Goal: Answer question/provide support

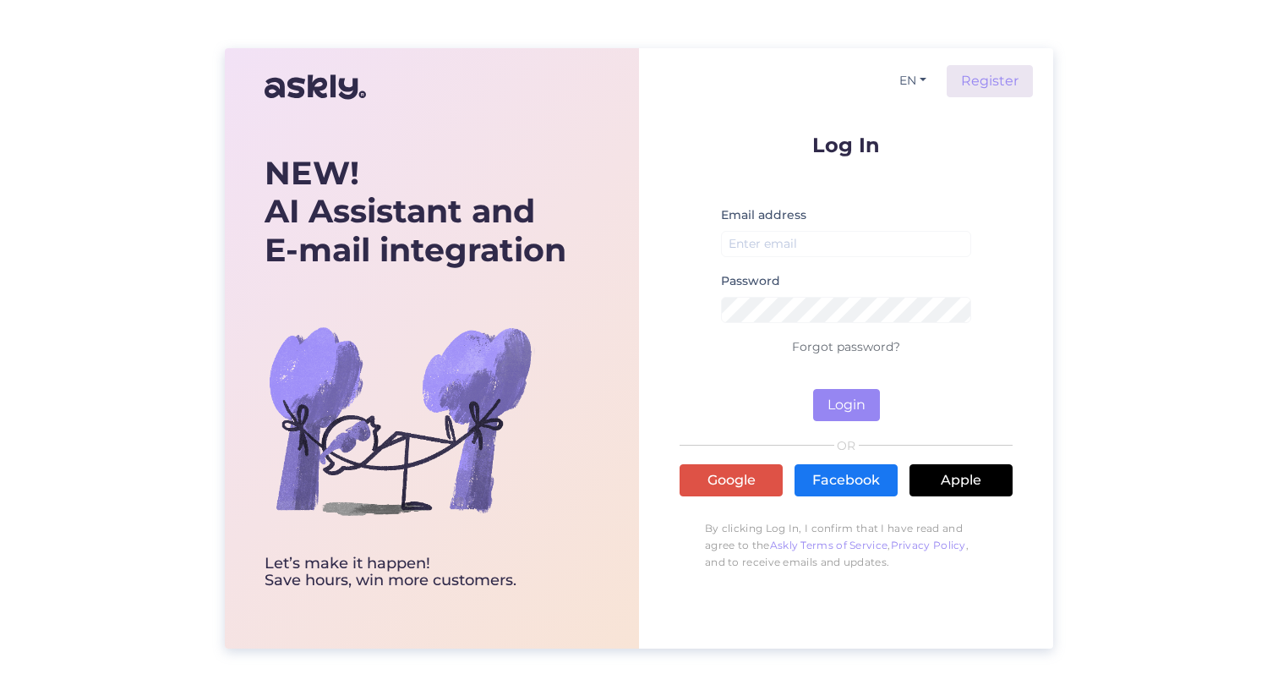
click at [825, 218] on div "Email address" at bounding box center [846, 238] width 250 height 66
click at [803, 248] on input "email" at bounding box center [846, 244] width 250 height 26
type input "[EMAIL_ADDRESS][DOMAIN_NAME]"
click at [853, 412] on button "Login" at bounding box center [846, 405] width 67 height 32
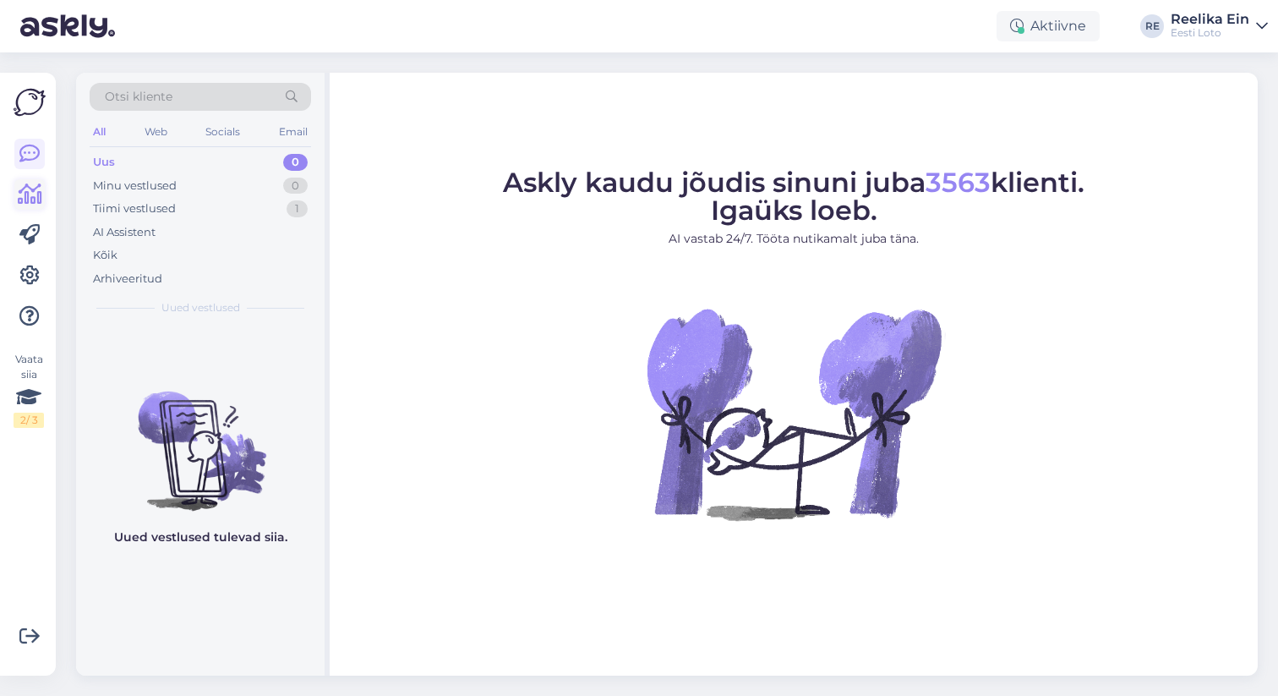
click at [31, 192] on icon at bounding box center [30, 194] width 25 height 20
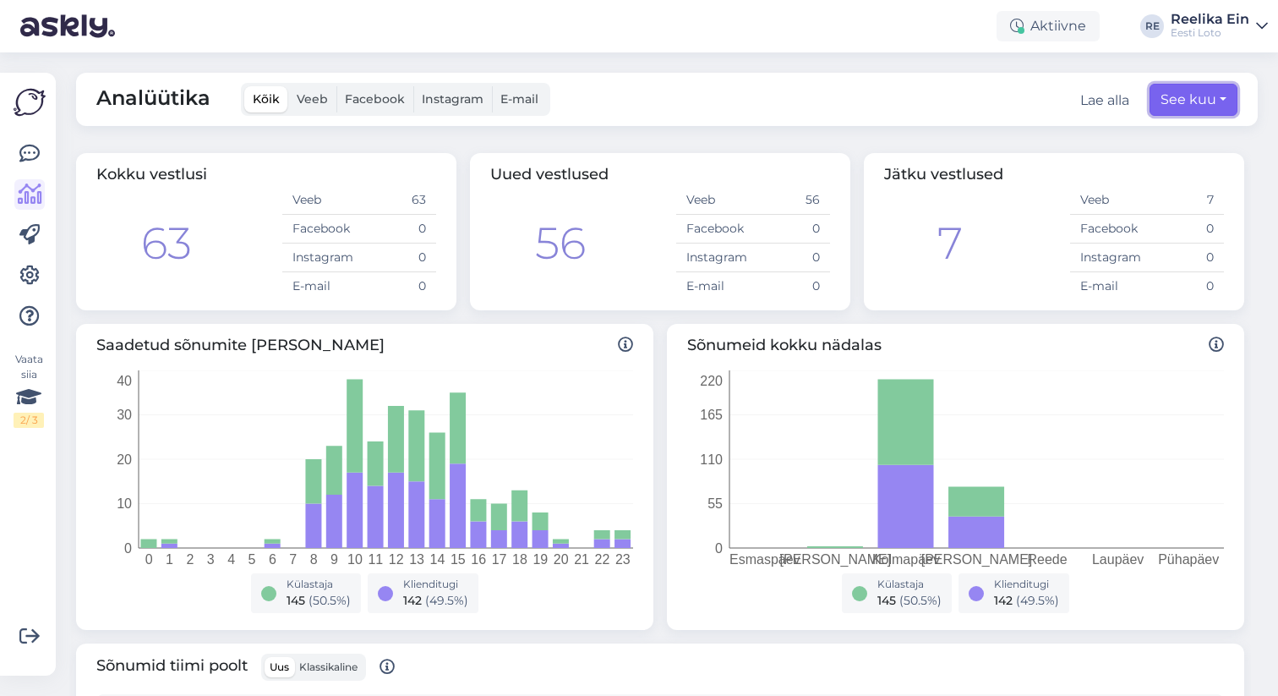
click at [1200, 98] on button "See kuu" at bounding box center [1194, 100] width 88 height 32
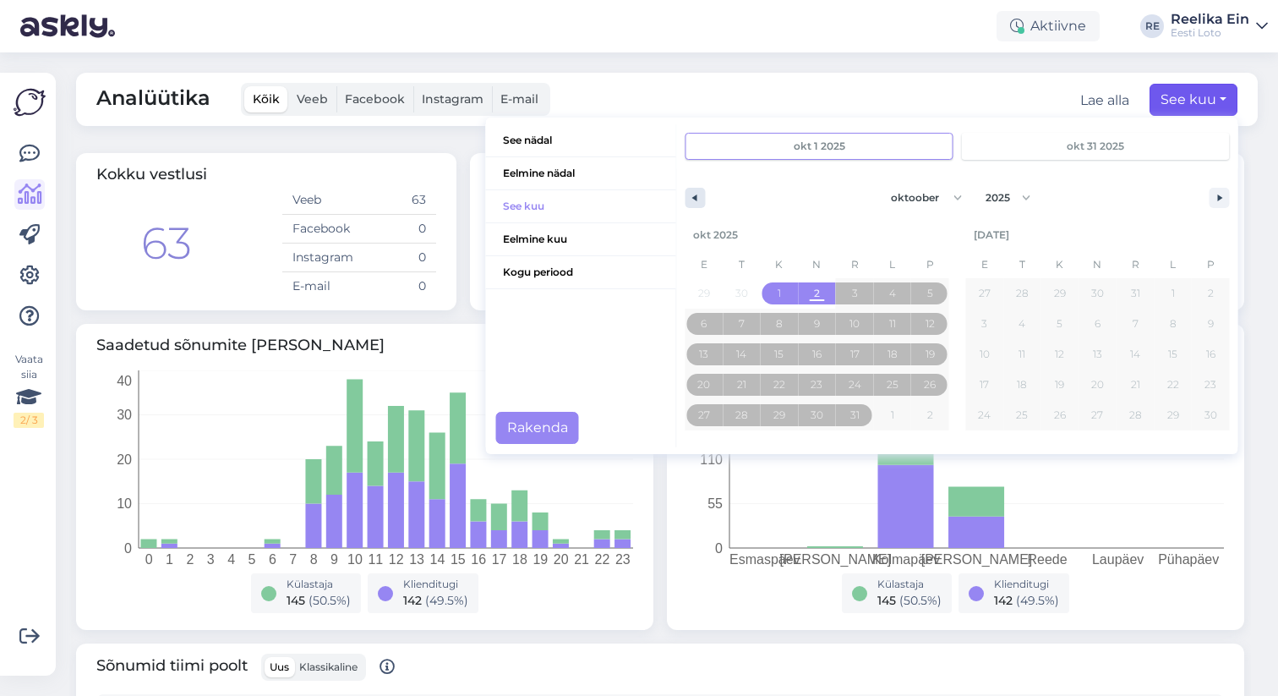
click at [696, 195] on icon "button" at bounding box center [692, 197] width 8 height 7
select select "8"
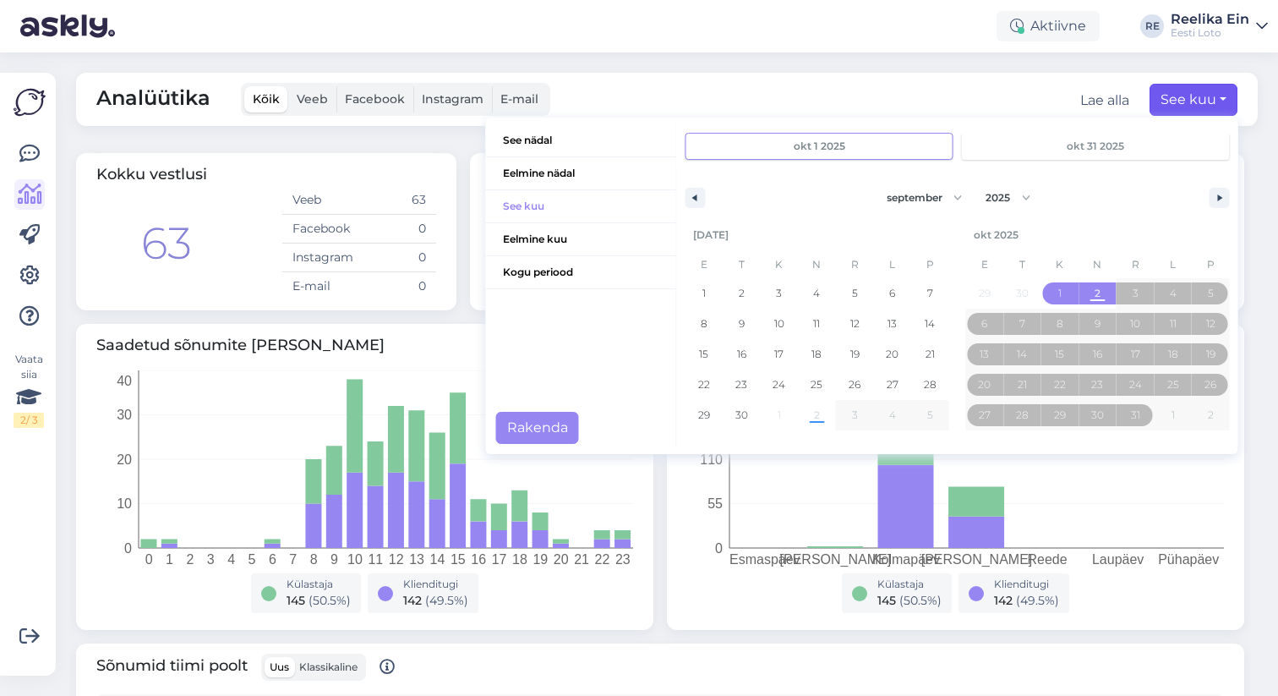
click at [873, 145] on input "okt 1 2025" at bounding box center [819, 146] width 266 height 25
click at [701, 289] on span "1" at bounding box center [704, 293] width 38 height 22
type input "[DATE]"
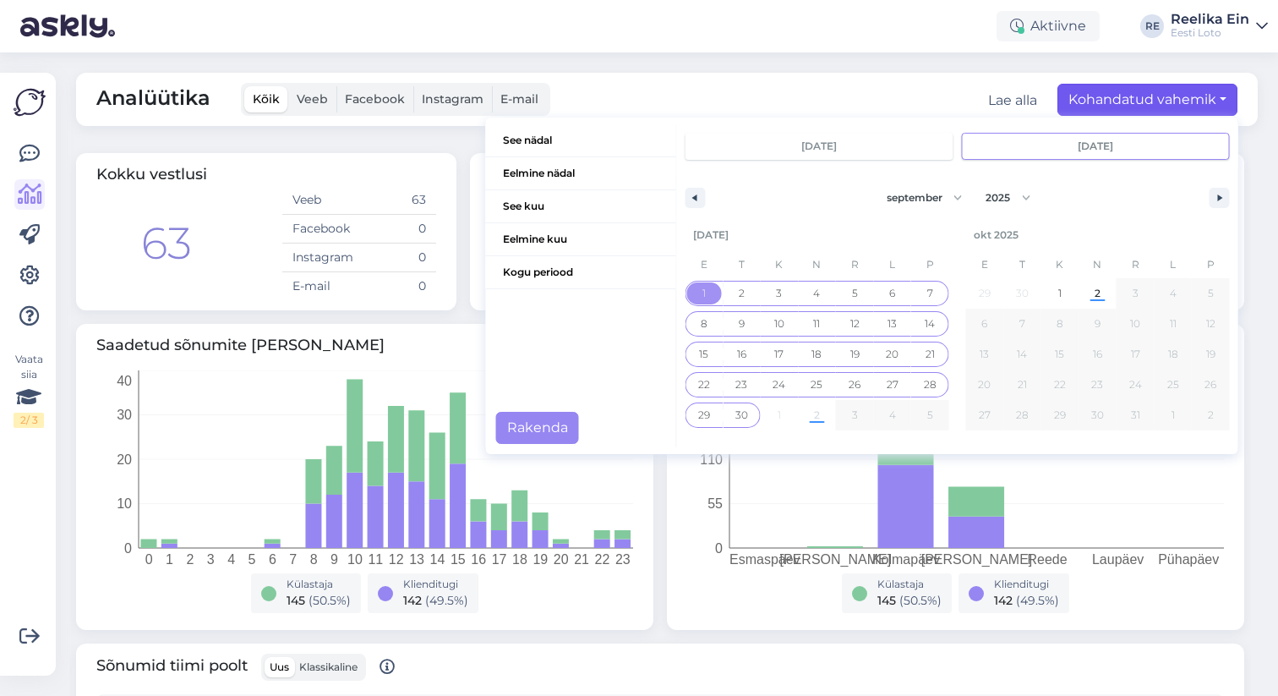
click at [740, 411] on span "30" at bounding box center [742, 415] width 13 height 30
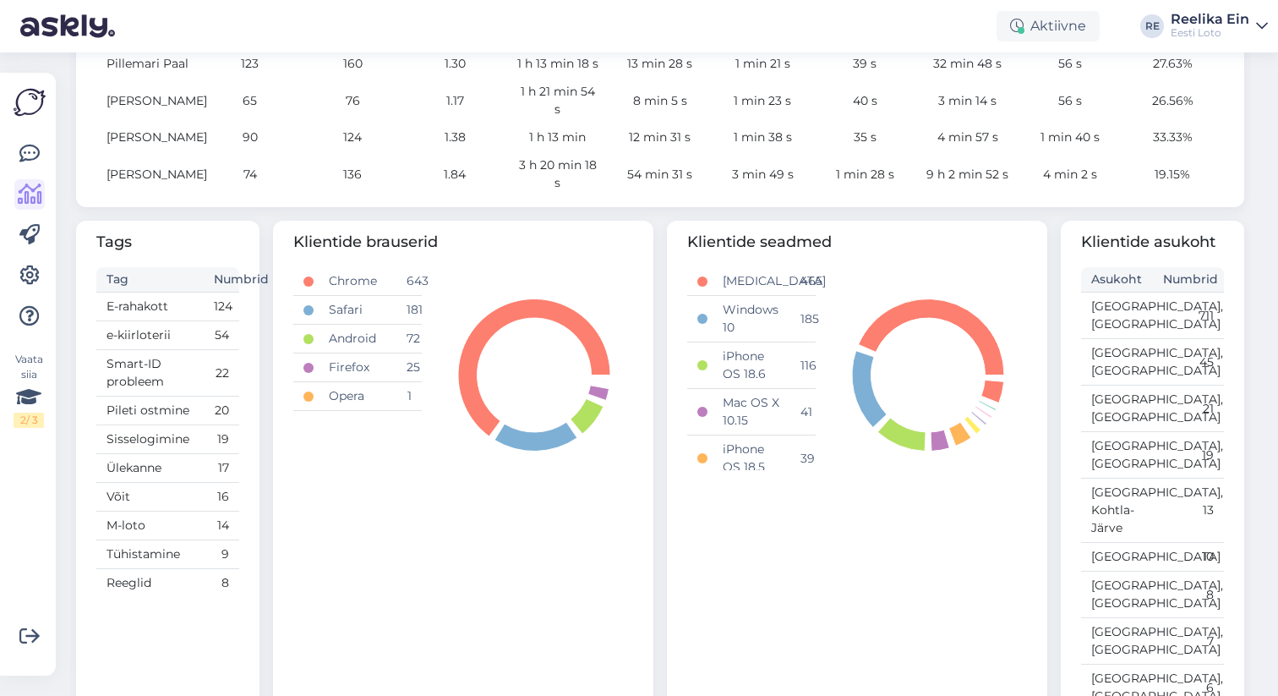
scroll to position [888, 0]
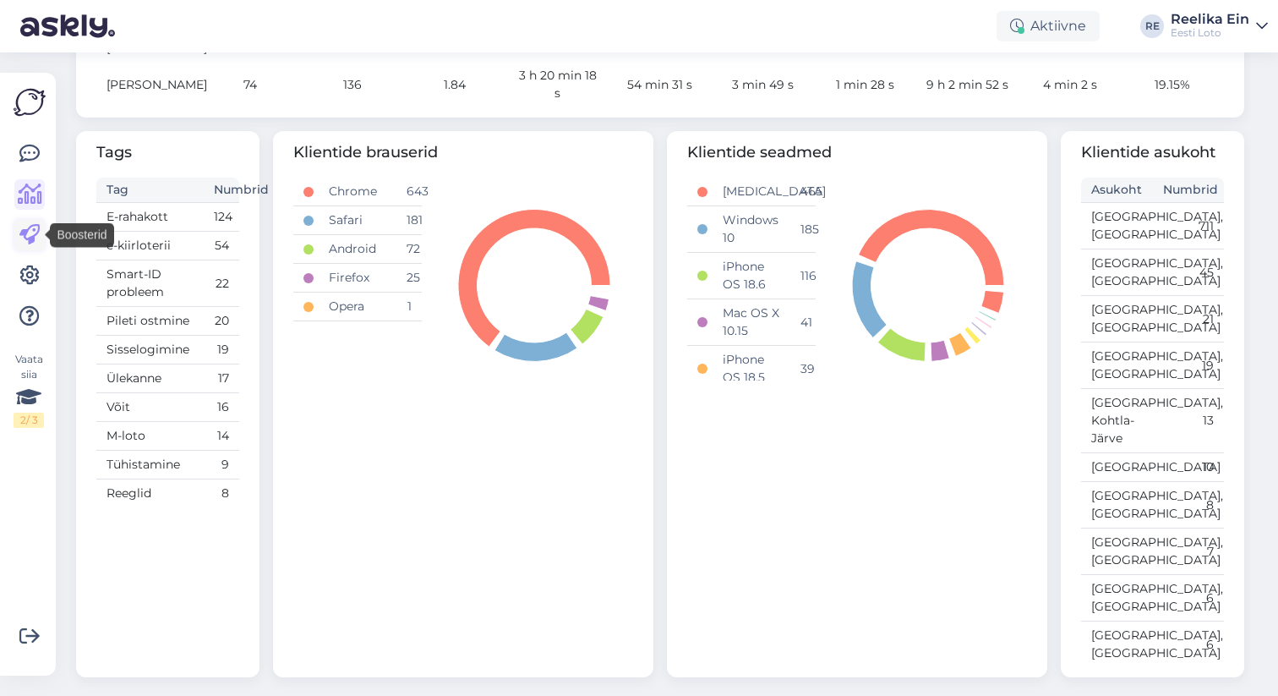
click at [30, 238] on icon at bounding box center [29, 235] width 20 height 20
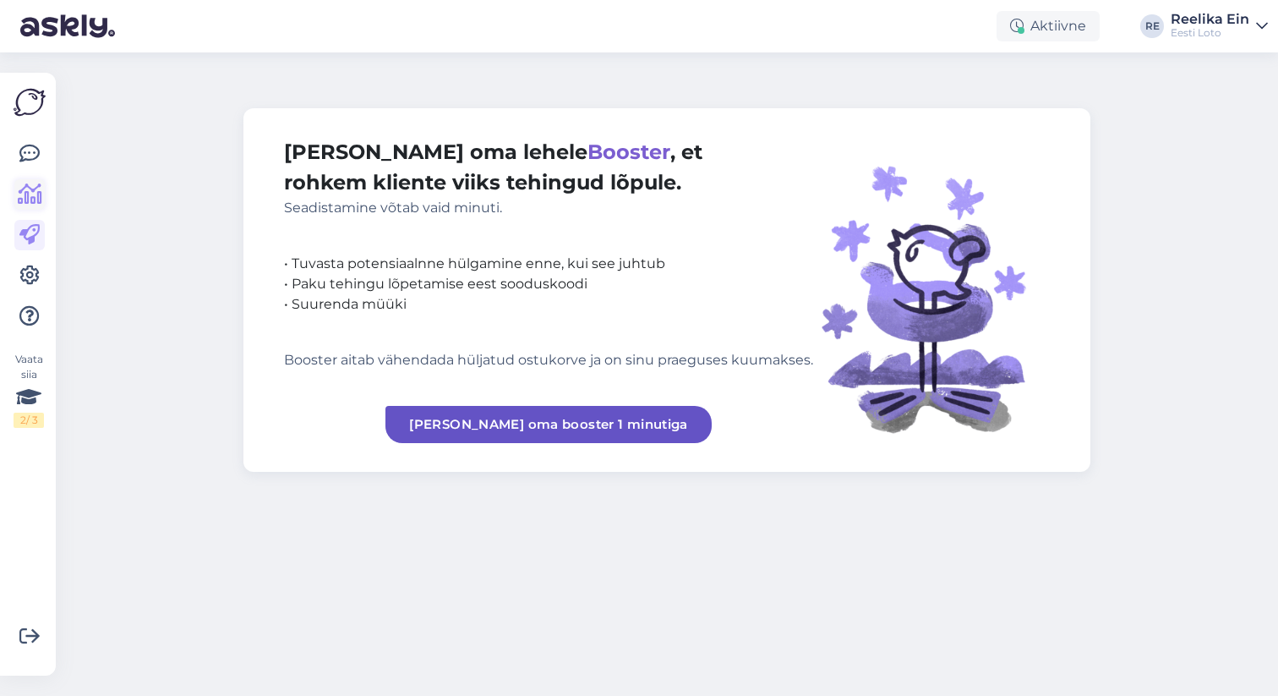
click at [25, 192] on icon at bounding box center [30, 194] width 25 height 20
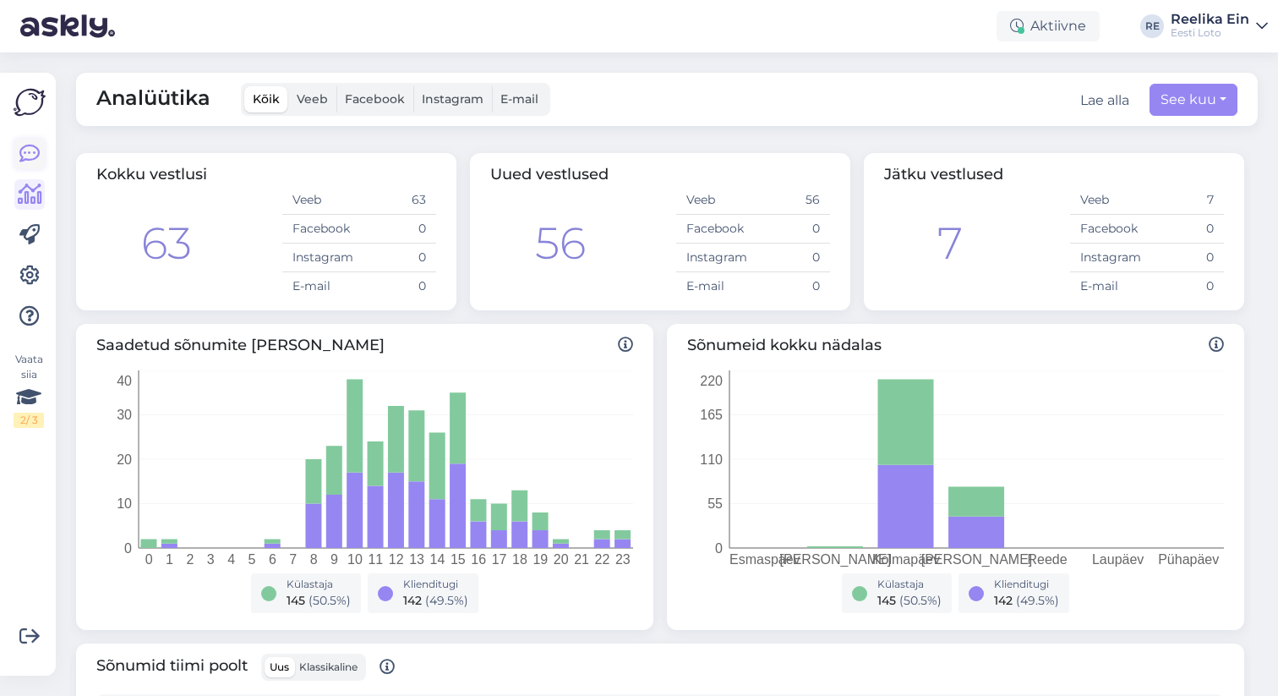
click at [24, 152] on icon at bounding box center [29, 154] width 20 height 20
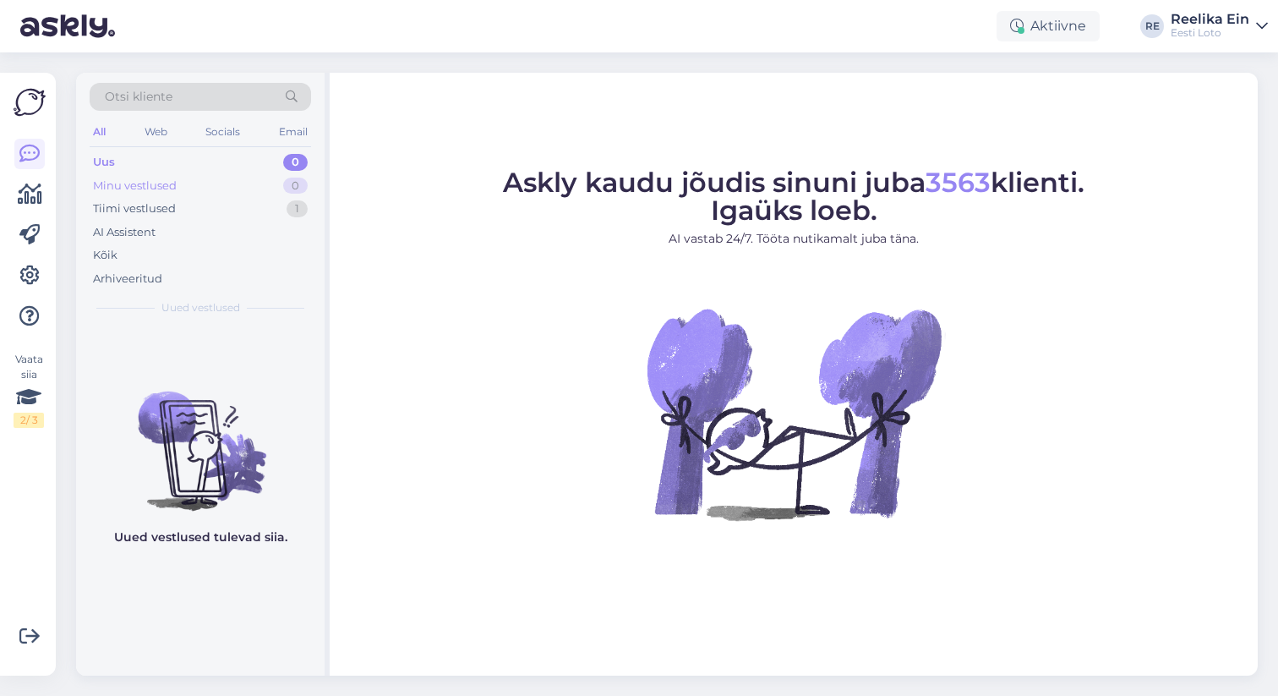
click at [134, 190] on div "Minu vestlused" at bounding box center [135, 186] width 84 height 17
click at [158, 206] on div "Tiimi vestlused" at bounding box center [134, 208] width 83 height 17
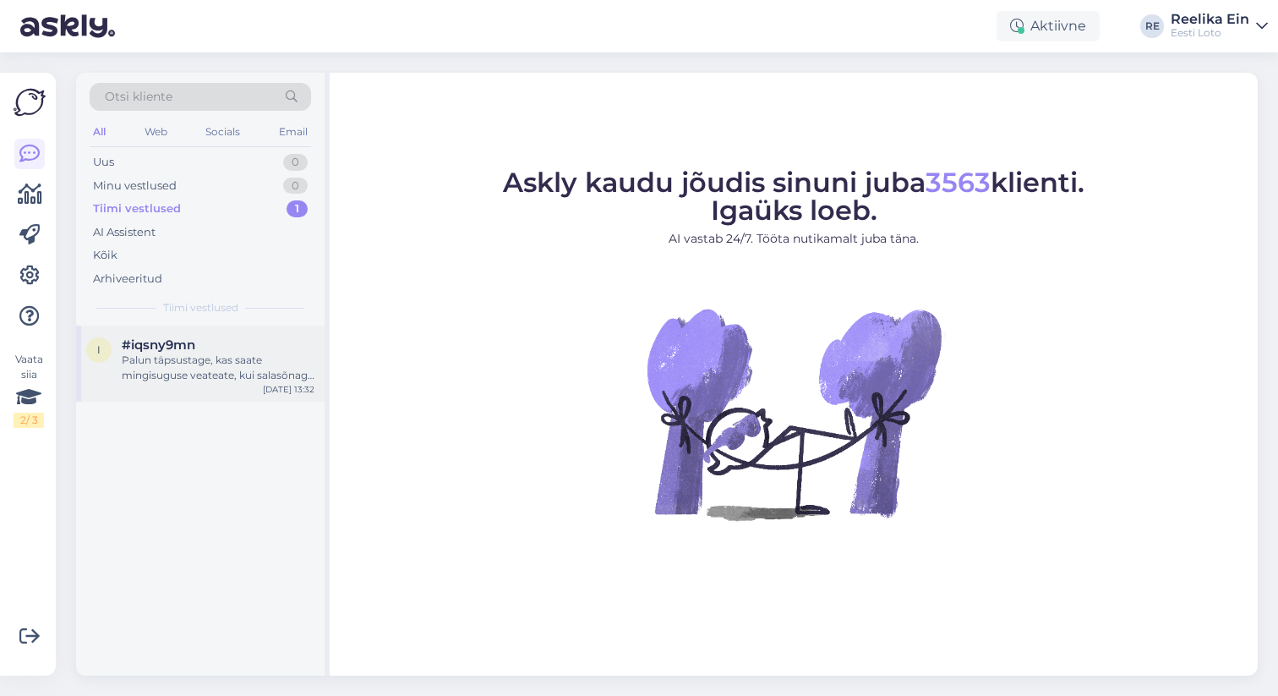
click at [173, 360] on div "Palun täpsustage, kas saate mingisuguse veateate, kui salasõnaga sisse logite?" at bounding box center [218, 368] width 193 height 30
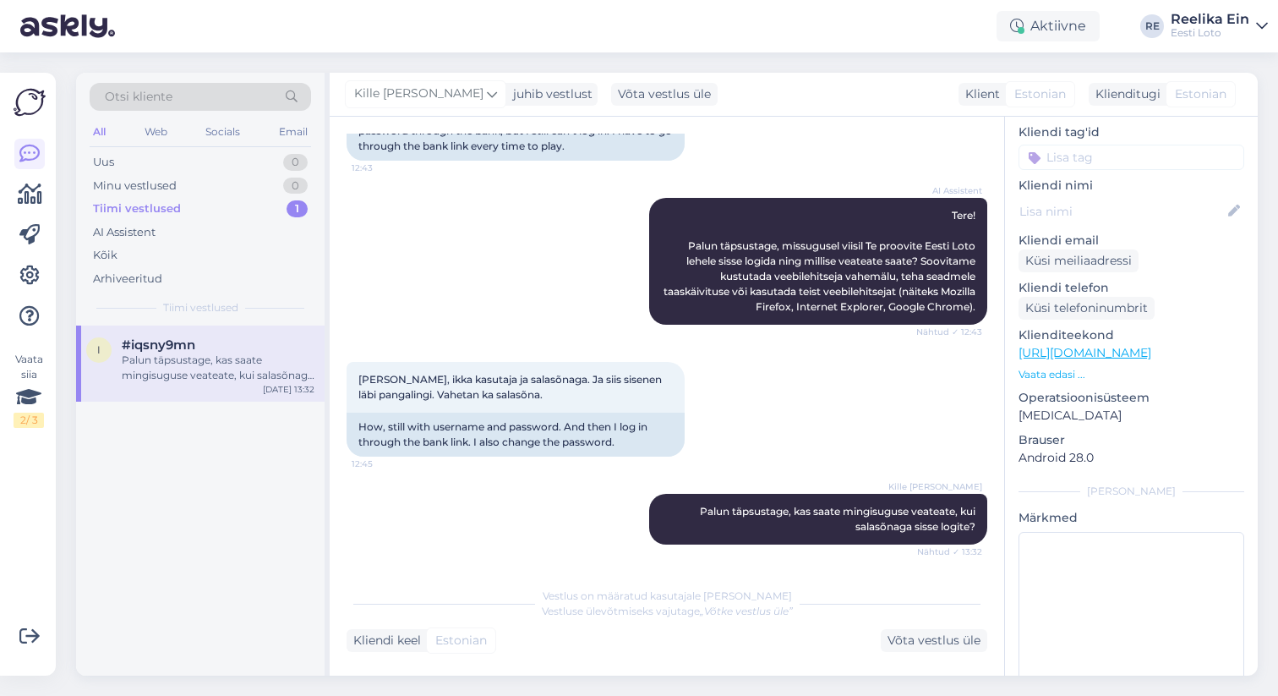
scroll to position [140, 0]
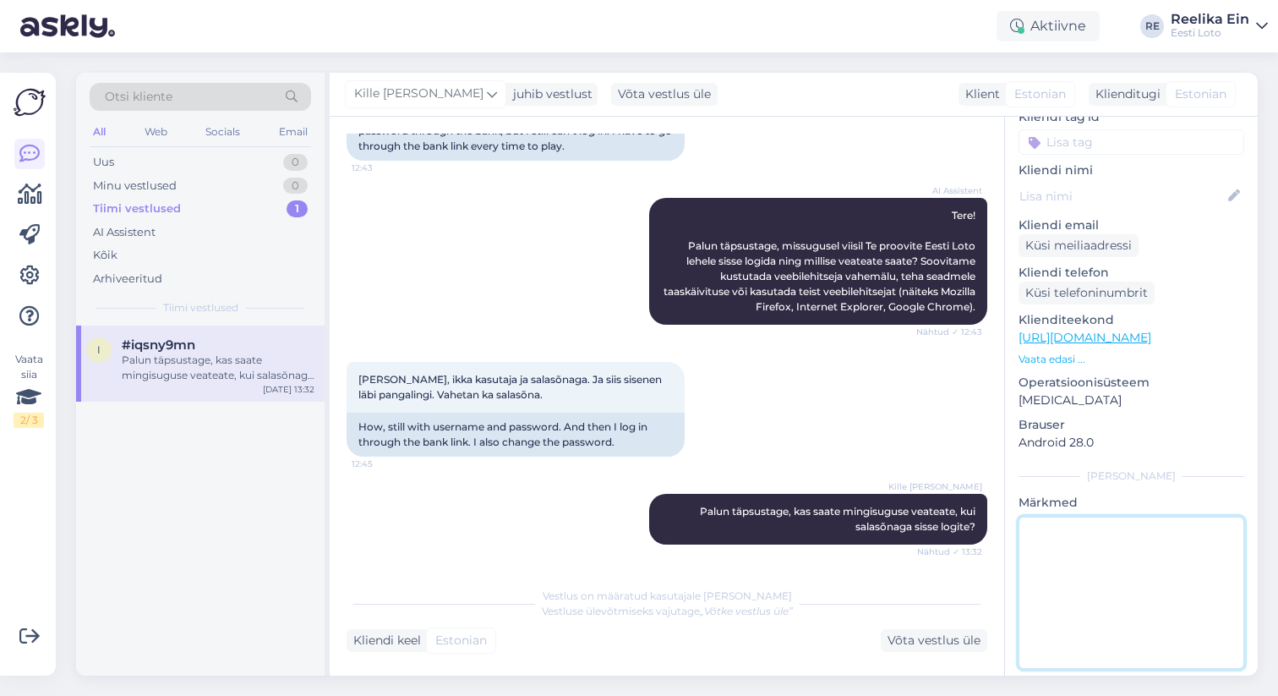
click at [1060, 519] on textarea at bounding box center [1132, 593] width 226 height 152
click at [1046, 352] on p "Vaata edasi ..." at bounding box center [1132, 359] width 226 height 15
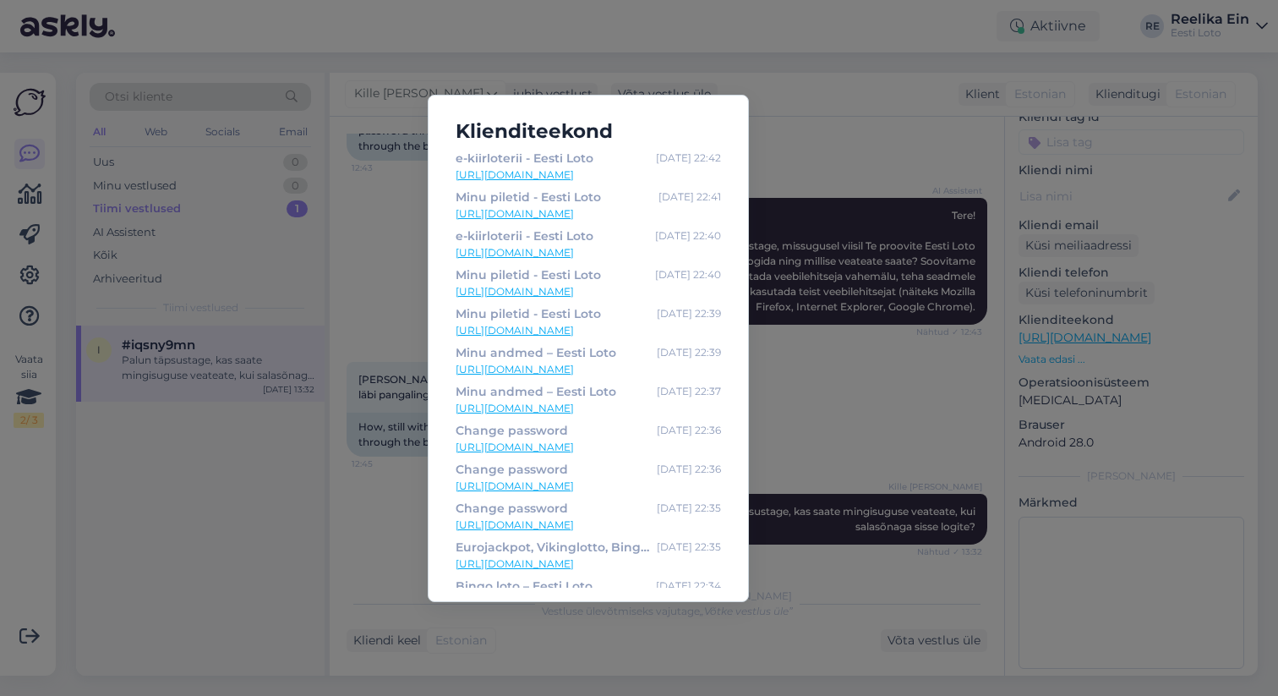
scroll to position [0, 0]
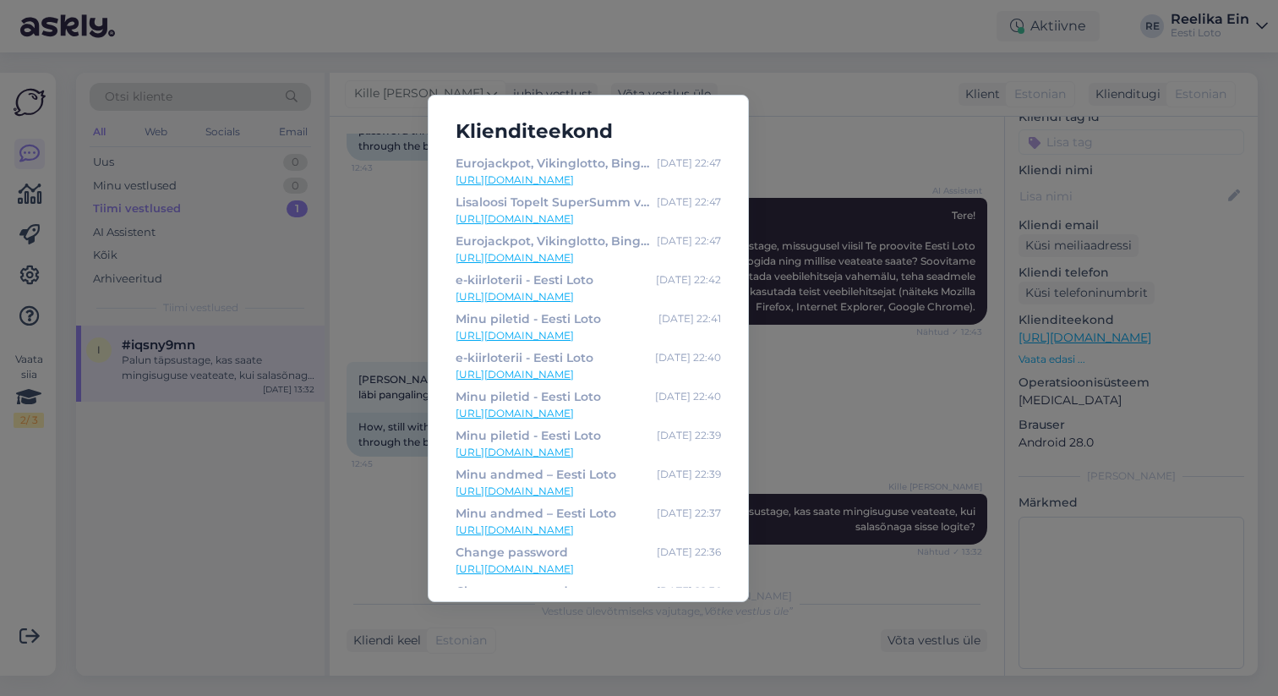
click at [876, 400] on div "Klienditeekond Eurojackpot, Vikinglotto, Bingo loto, Keno ja Jokkeri piletid in…" at bounding box center [639, 348] width 1278 height 696
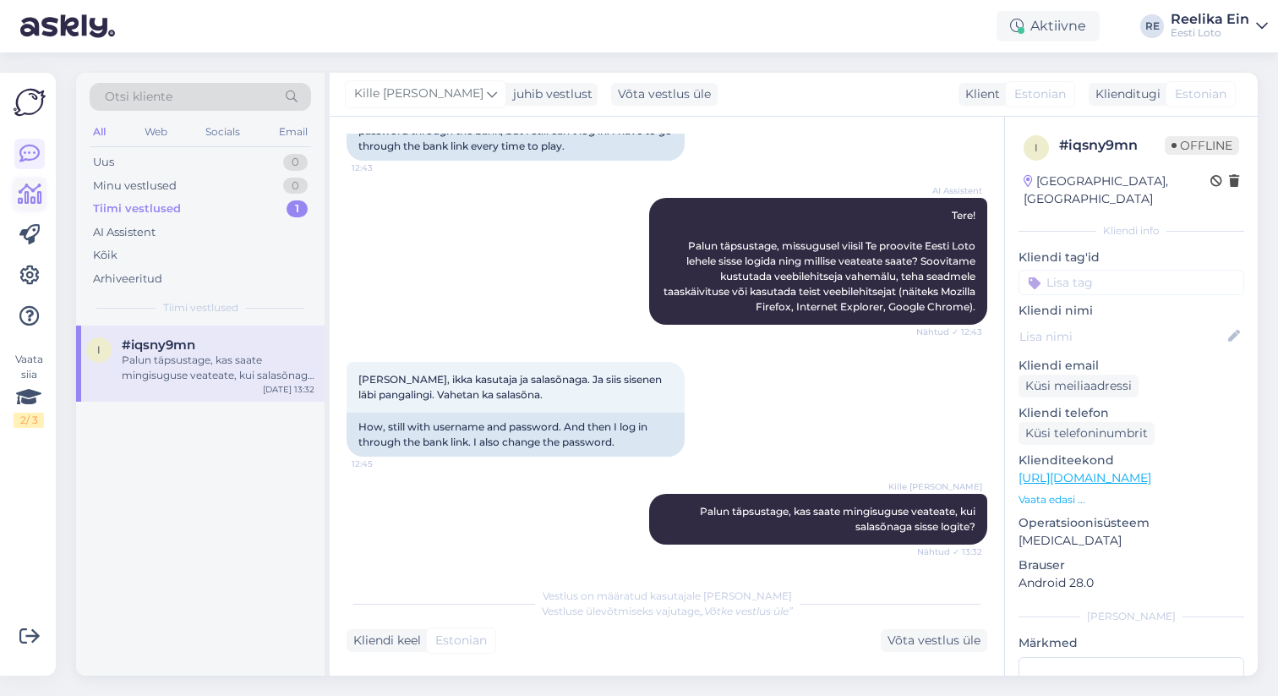
click at [25, 192] on icon at bounding box center [30, 194] width 25 height 20
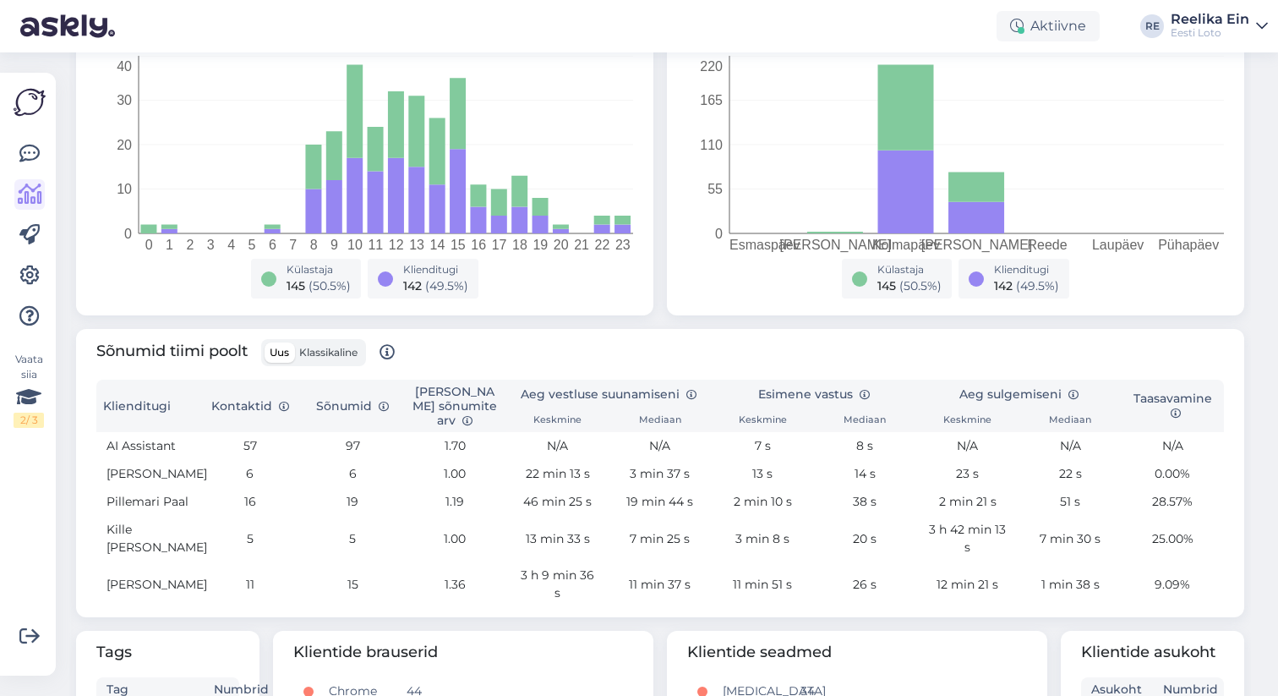
scroll to position [672, 0]
